Goal: Task Accomplishment & Management: Manage account settings

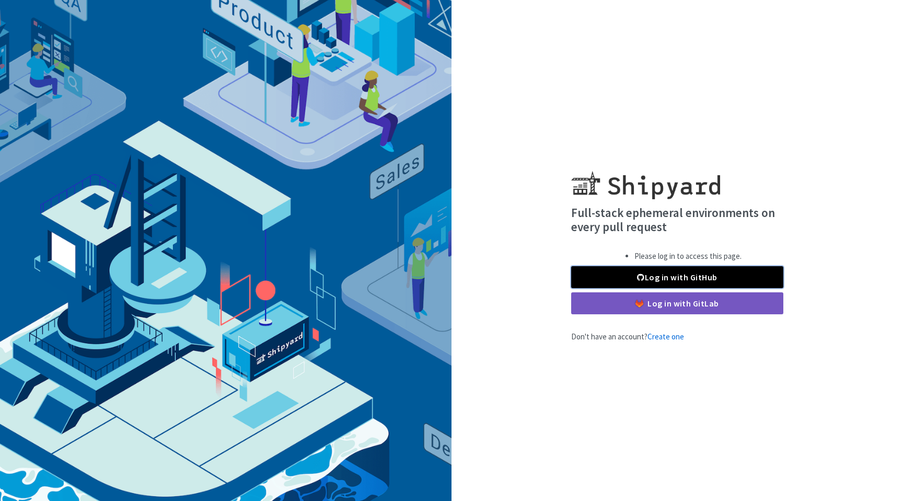
click at [609, 281] on link "Log in with GitHub" at bounding box center [677, 277] width 212 height 22
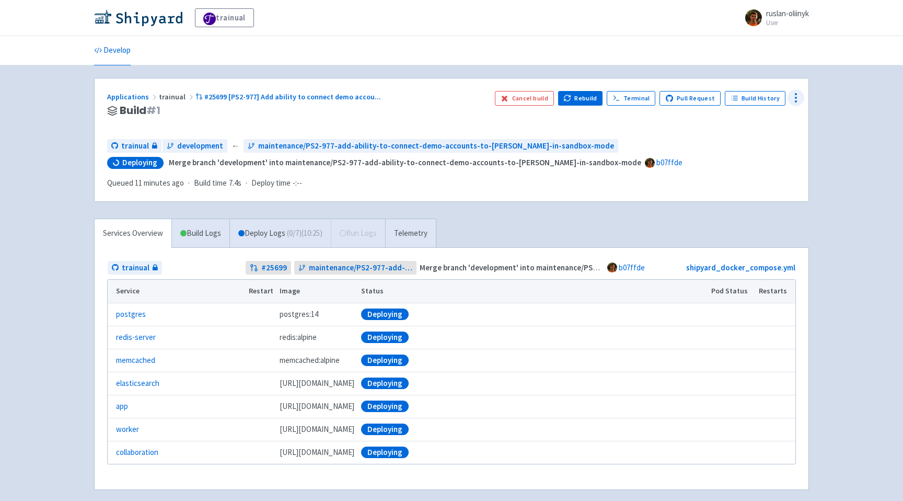
click at [801, 99] on icon at bounding box center [796, 97] width 13 height 13
click at [750, 179] on span "Env Vars" at bounding box center [756, 177] width 69 height 15
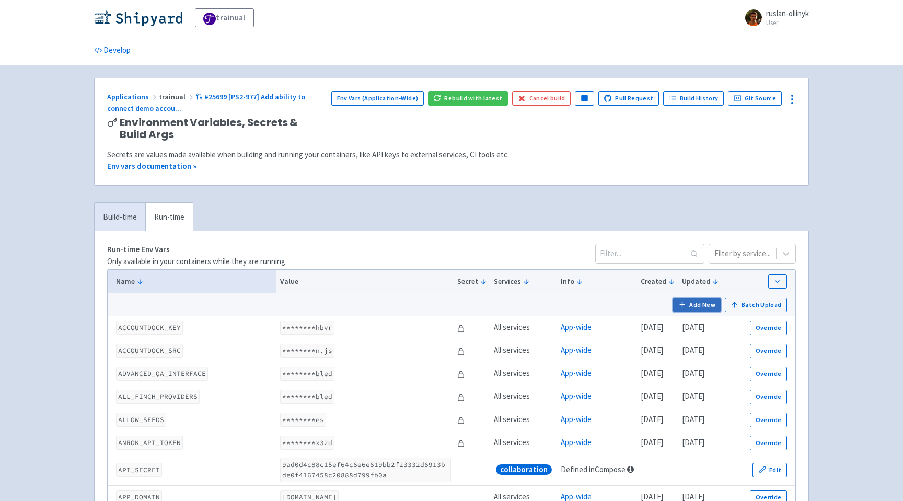
click at [701, 309] on button "Add New" at bounding box center [697, 304] width 48 height 15
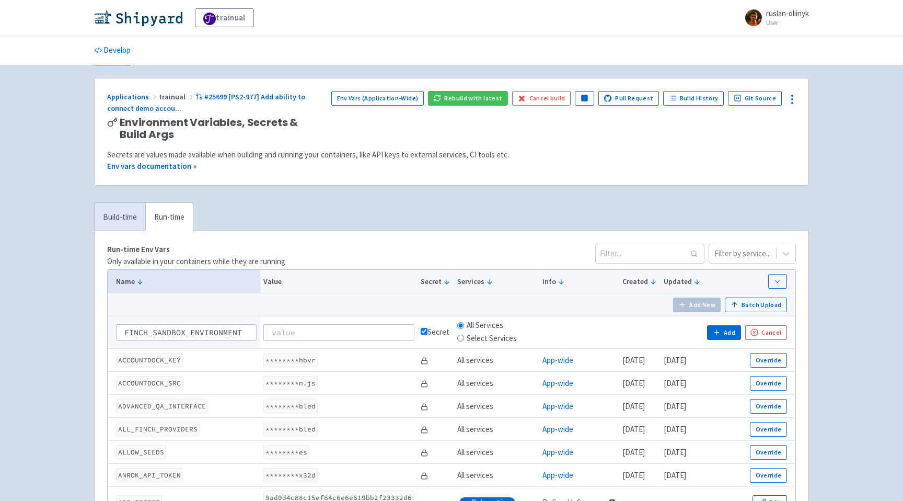
scroll to position [0, 2]
type input "FINCH_SANDBOX_ENVIRONMENT"
click at [321, 334] on input at bounding box center [338, 332] width 151 height 17
type input "provider"
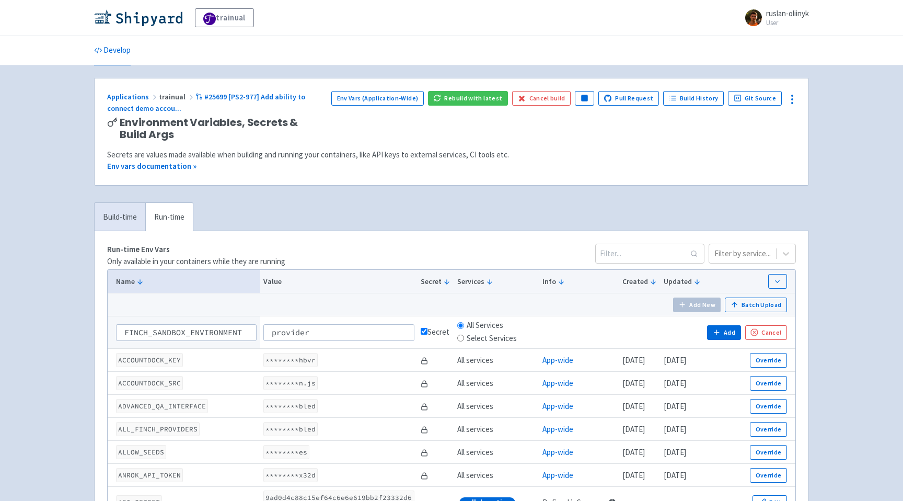
click at [421, 334] on input "checkbox" at bounding box center [424, 331] width 7 height 7
checkbox input "false"
click at [469, 341] on label "Select Services" at bounding box center [492, 338] width 50 height 12
click at [464, 341] on input "Select Services" at bounding box center [460, 337] width 7 height 7
radio input "true"
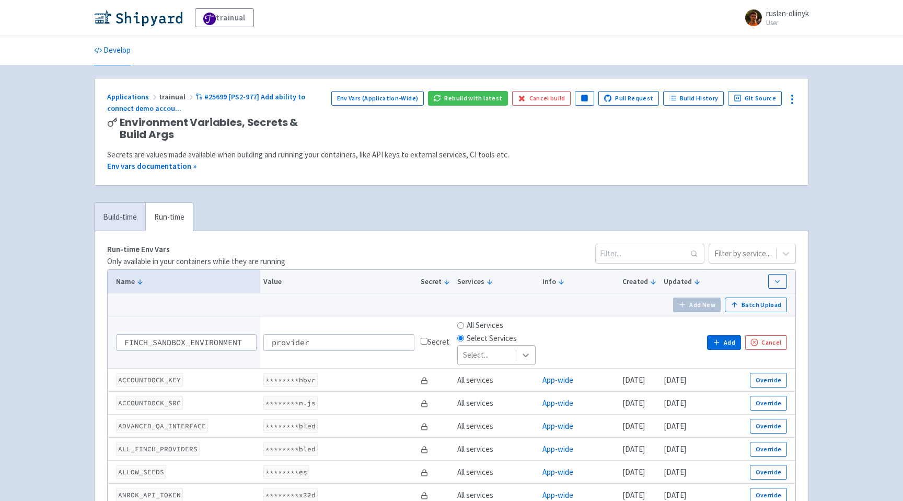
click at [520, 358] on icon at bounding box center [525, 355] width 10 height 10
click at [520, 352] on icon at bounding box center [525, 355] width 10 height 10
click at [457, 328] on input "All Services" at bounding box center [460, 325] width 7 height 7
radio input "true"
radio input "false"
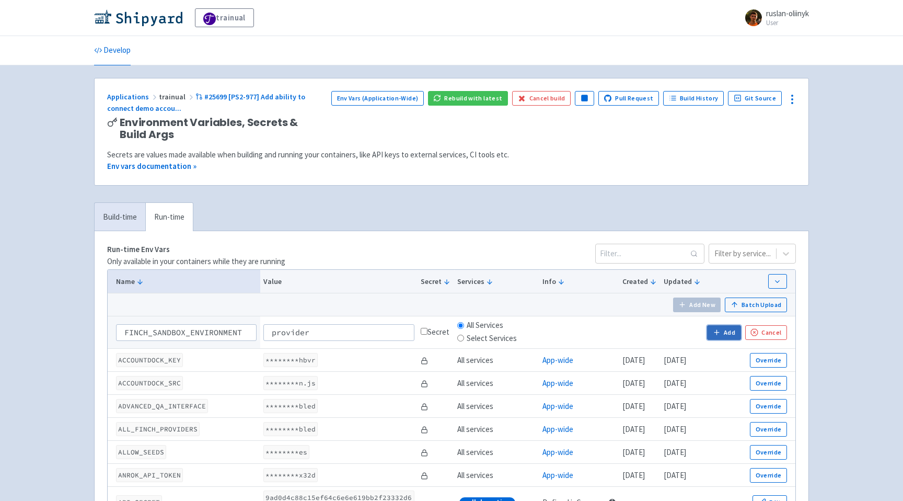
click at [723, 332] on button "Add" at bounding box center [723, 332] width 33 height 15
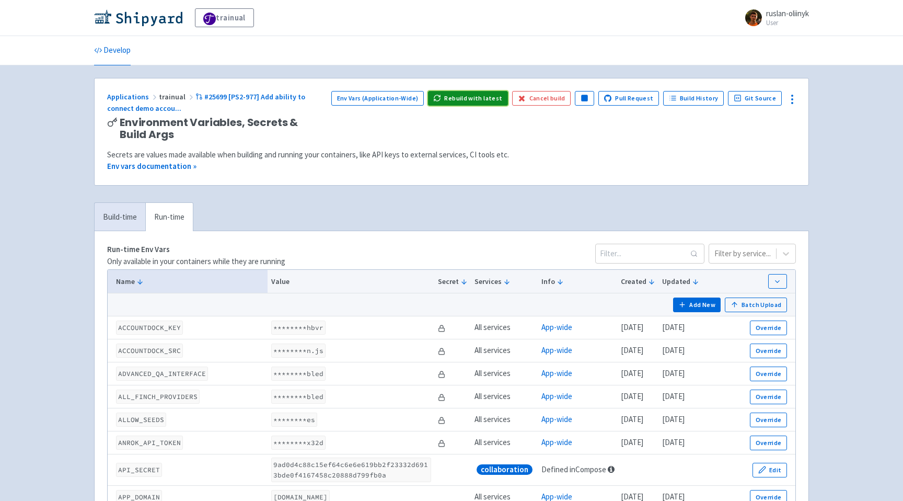
click at [482, 101] on button "Rebuild with latest" at bounding box center [468, 98] width 80 height 15
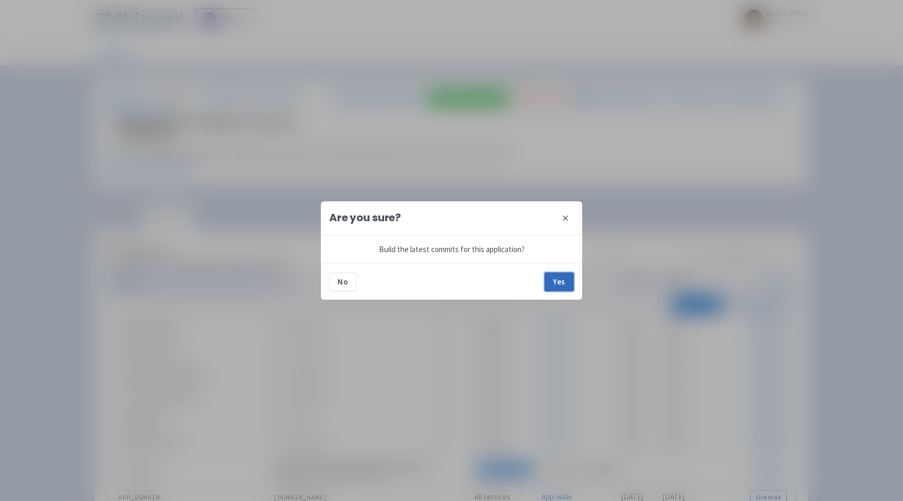
click at [556, 277] on button "Yes" at bounding box center [558, 281] width 29 height 19
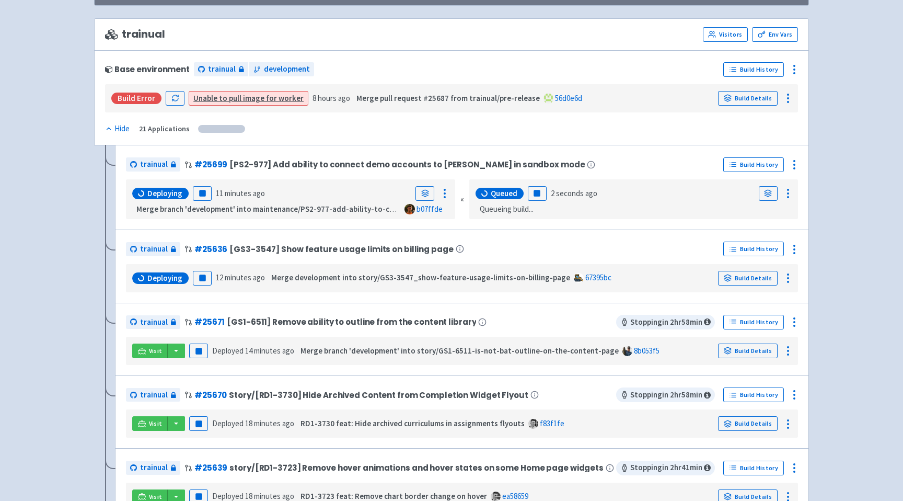
scroll to position [142, 0]
